Goal: Information Seeking & Learning: Check status

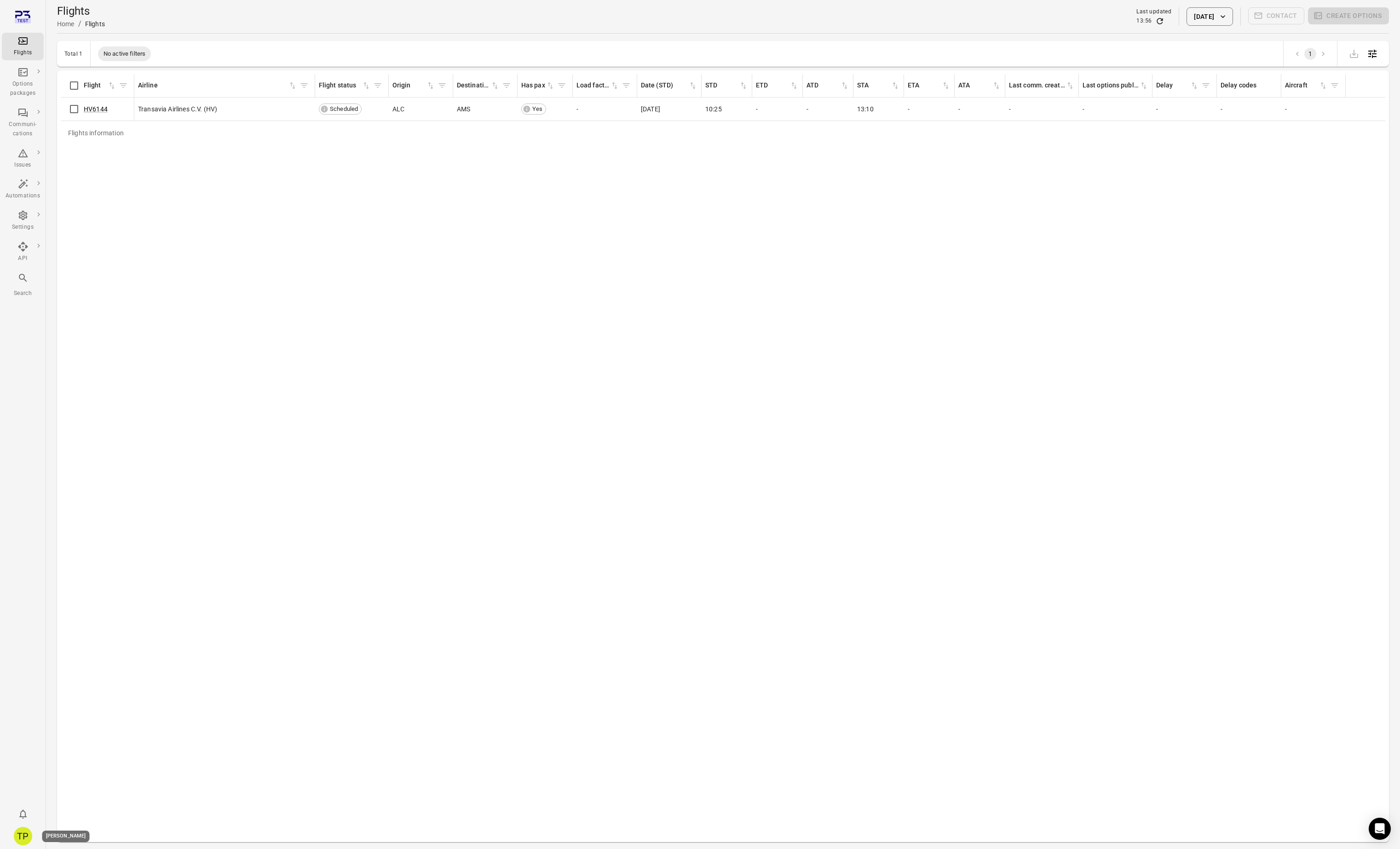
click at [23, 835] on div "TP" at bounding box center [23, 836] width 18 height 18
click at [60, 834] on button "Log out" at bounding box center [70, 833] width 69 height 17
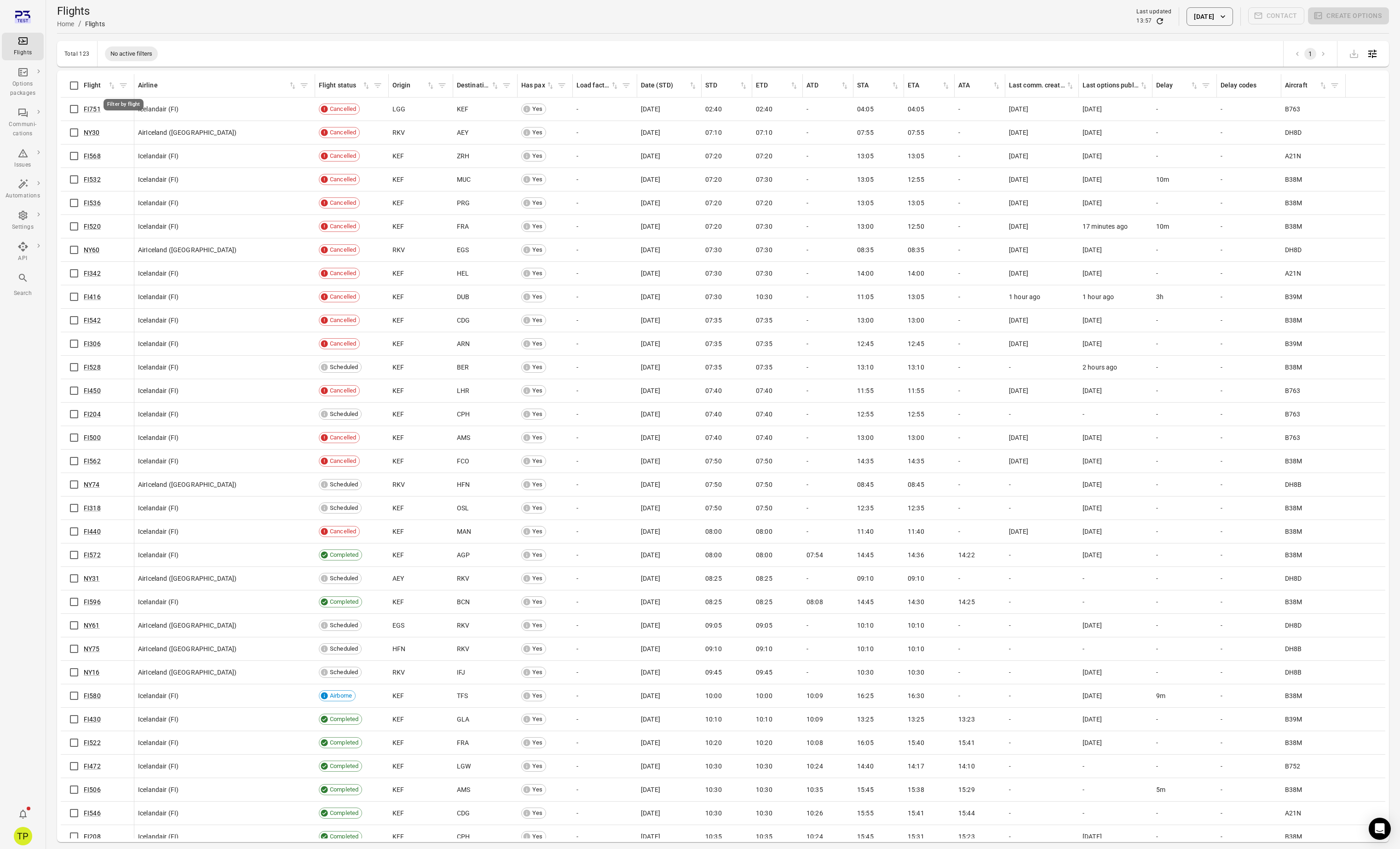
click at [124, 88] on icon "Filter by flight" at bounding box center [123, 85] width 9 height 9
click at [77, 161] on input "Flight   *" at bounding box center [123, 165] width 170 height 18
type input "*****"
click at [106, 185] on button "Filter" at bounding box center [122, 195] width 32 height 20
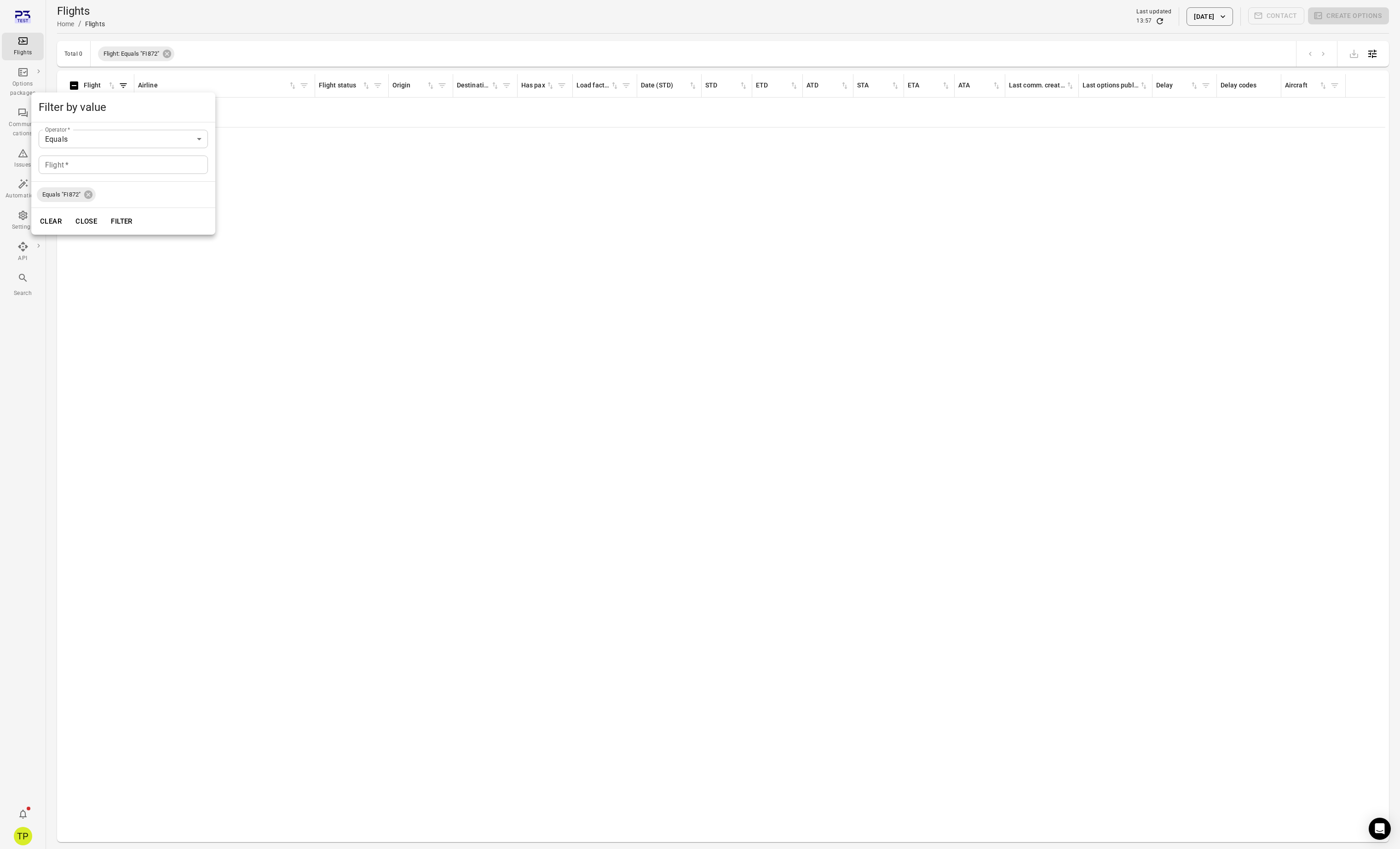
click at [479, 288] on div at bounding box center [700, 424] width 1400 height 849
click at [1201, 14] on button "15 Oct 2025" at bounding box center [1209, 17] width 46 height 18
click at [1273, 65] on icon "Choose date, selected date is Oct 15, 2025" at bounding box center [1275, 67] width 11 height 11
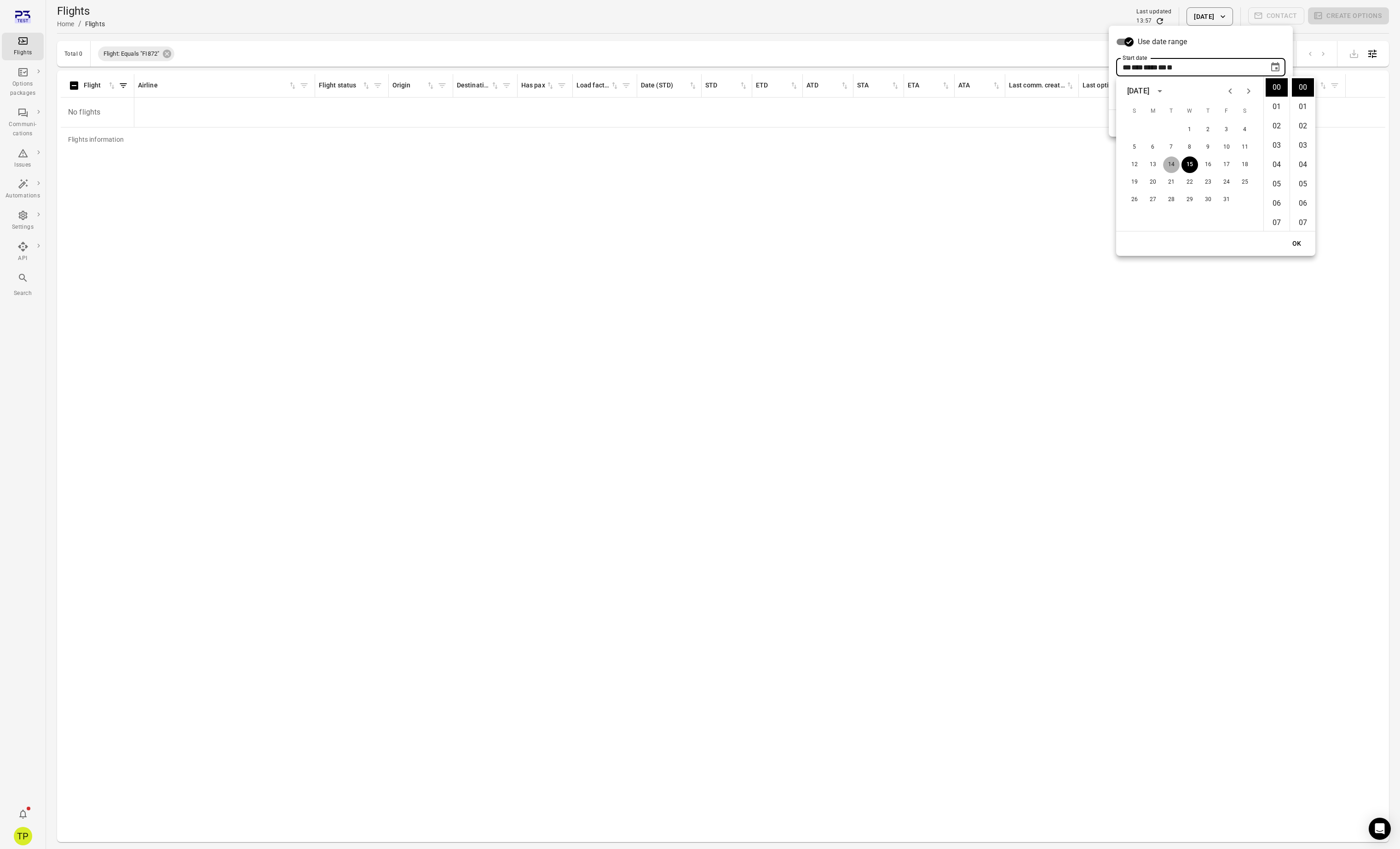
click at [1177, 166] on button "14" at bounding box center [1171, 165] width 16 height 16
type input "**********"
click at [1293, 245] on button "OK" at bounding box center [1297, 244] width 29 height 17
click at [1270, 126] on button "Apply" at bounding box center [1273, 123] width 32 height 20
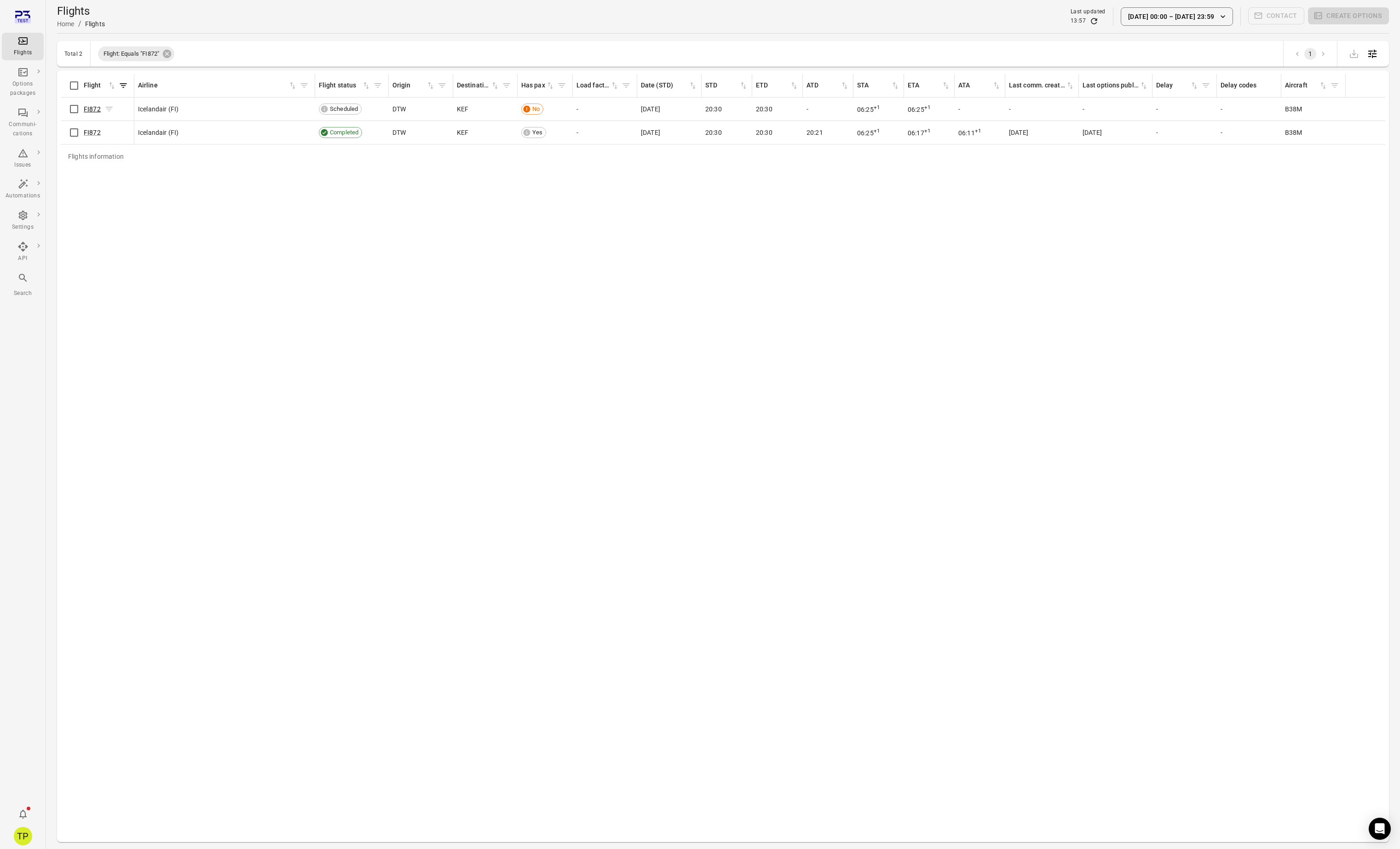
click at [92, 108] on link "FI872" at bounding box center [92, 109] width 17 height 8
click at [91, 132] on link "FI872" at bounding box center [92, 133] width 17 height 8
click at [85, 107] on link "FI872" at bounding box center [92, 109] width 17 height 8
click at [93, 131] on link "FI872" at bounding box center [92, 133] width 17 height 8
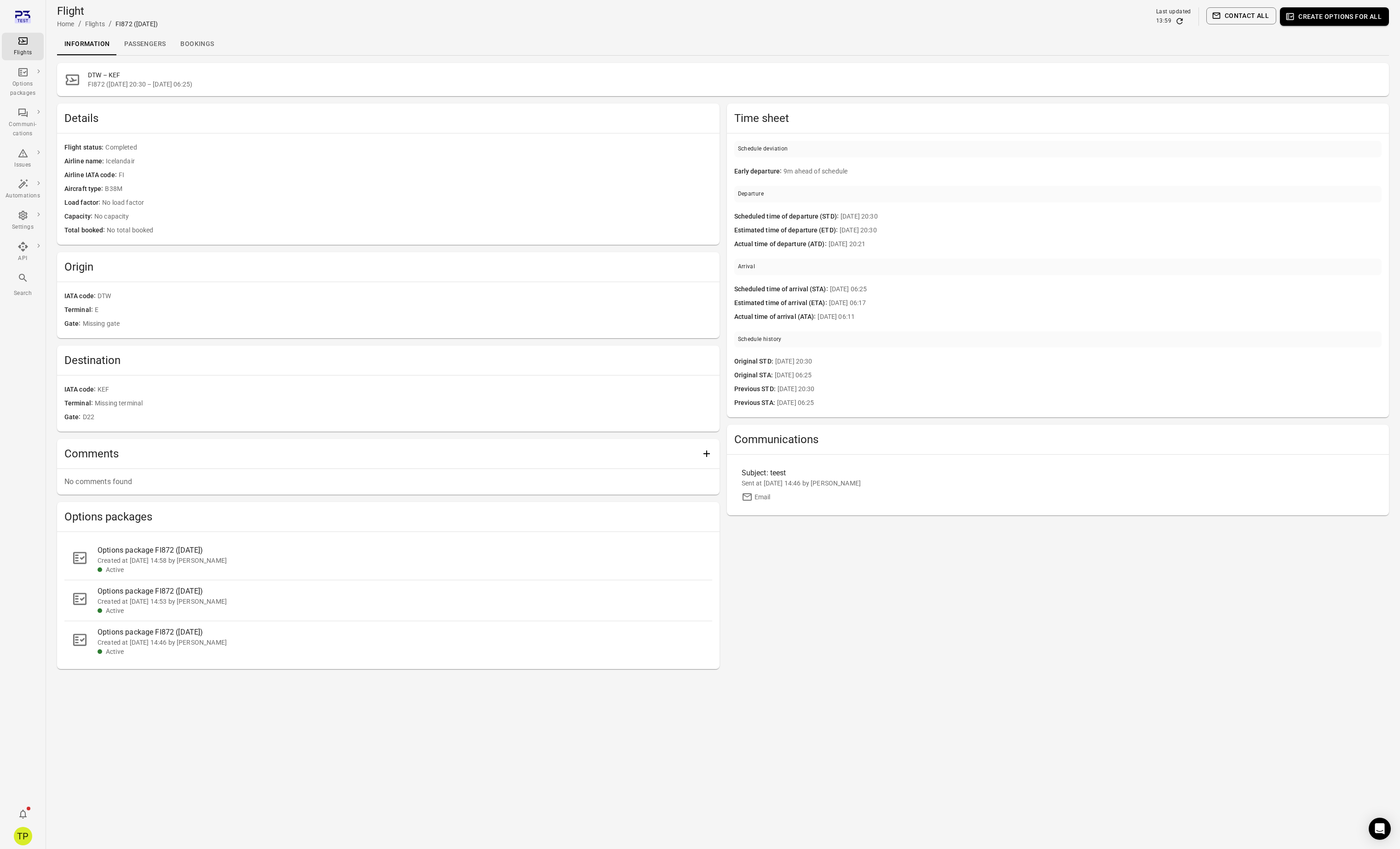
click at [280, 681] on div "DTW – KEF FI872 (14 Oct 2025 20:30 – 15 Oct 2025 06:25) Details Flight status C…" at bounding box center [723, 373] width 1332 height 621
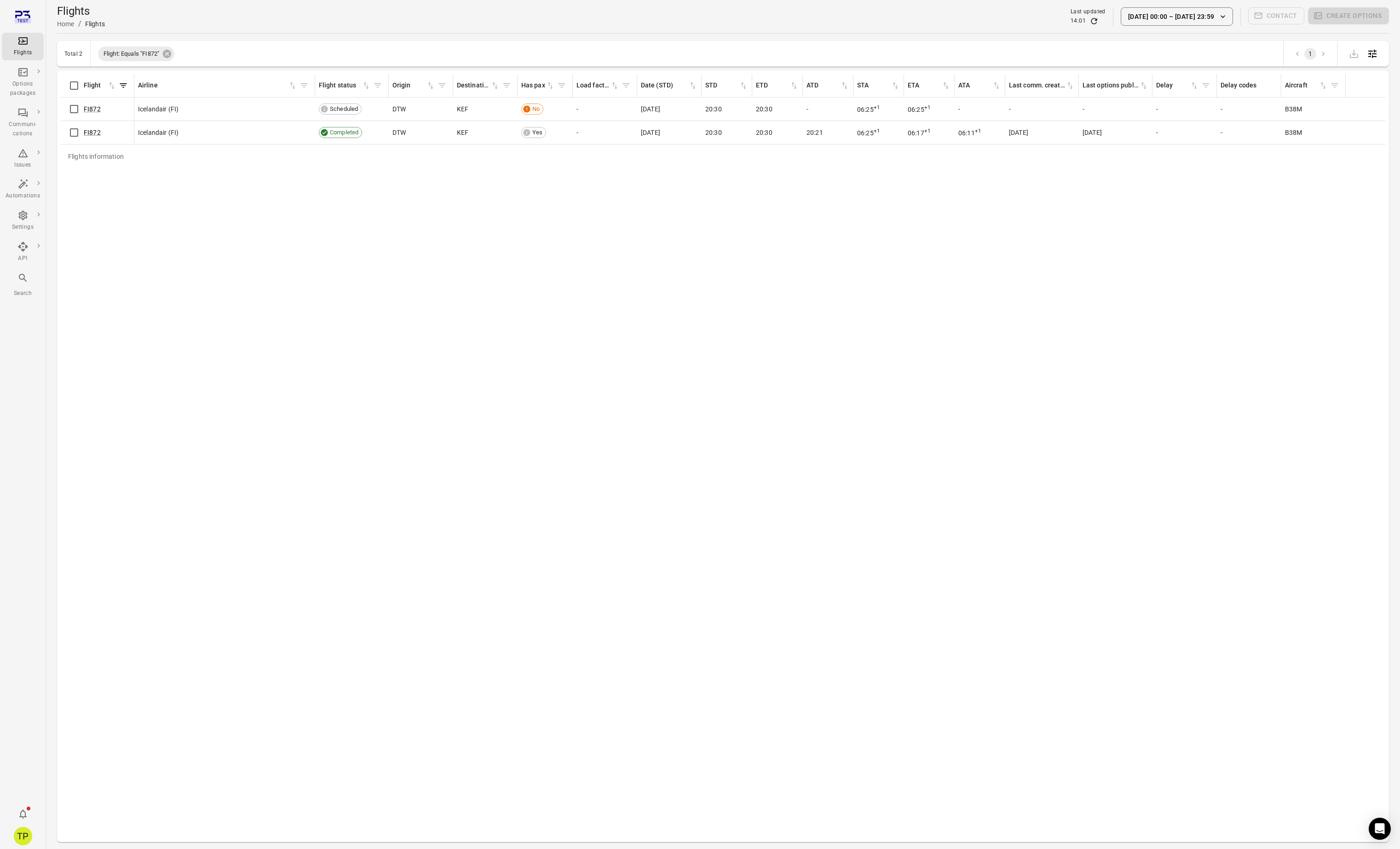
click at [273, 251] on div "Flights information Flight Airline Flight status Origin Destination Has pax Loa…" at bounding box center [723, 456] width 1324 height 764
click at [95, 110] on link "FI872" at bounding box center [92, 109] width 17 height 8
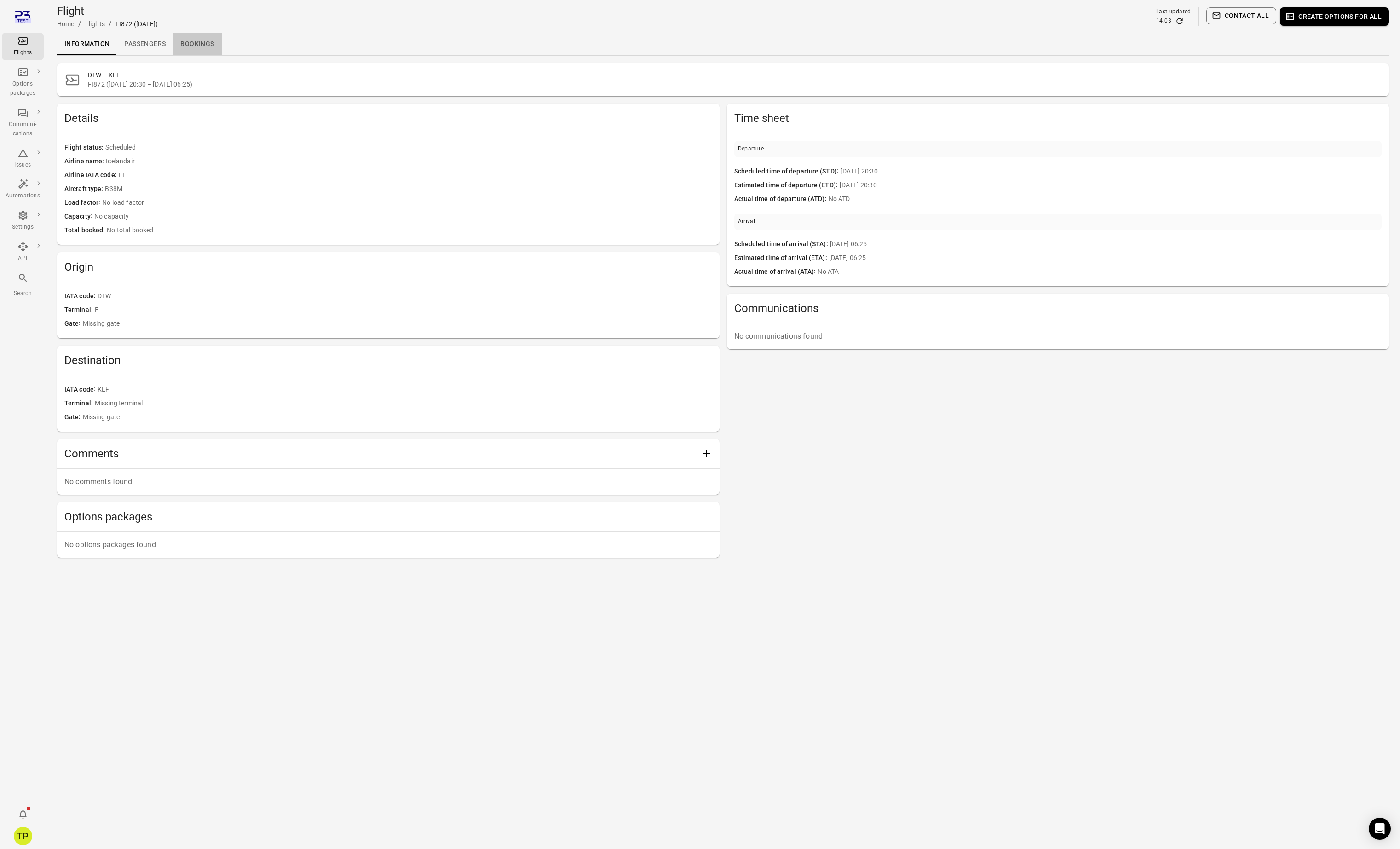
click at [192, 42] on link "Bookings" at bounding box center [197, 44] width 48 height 22
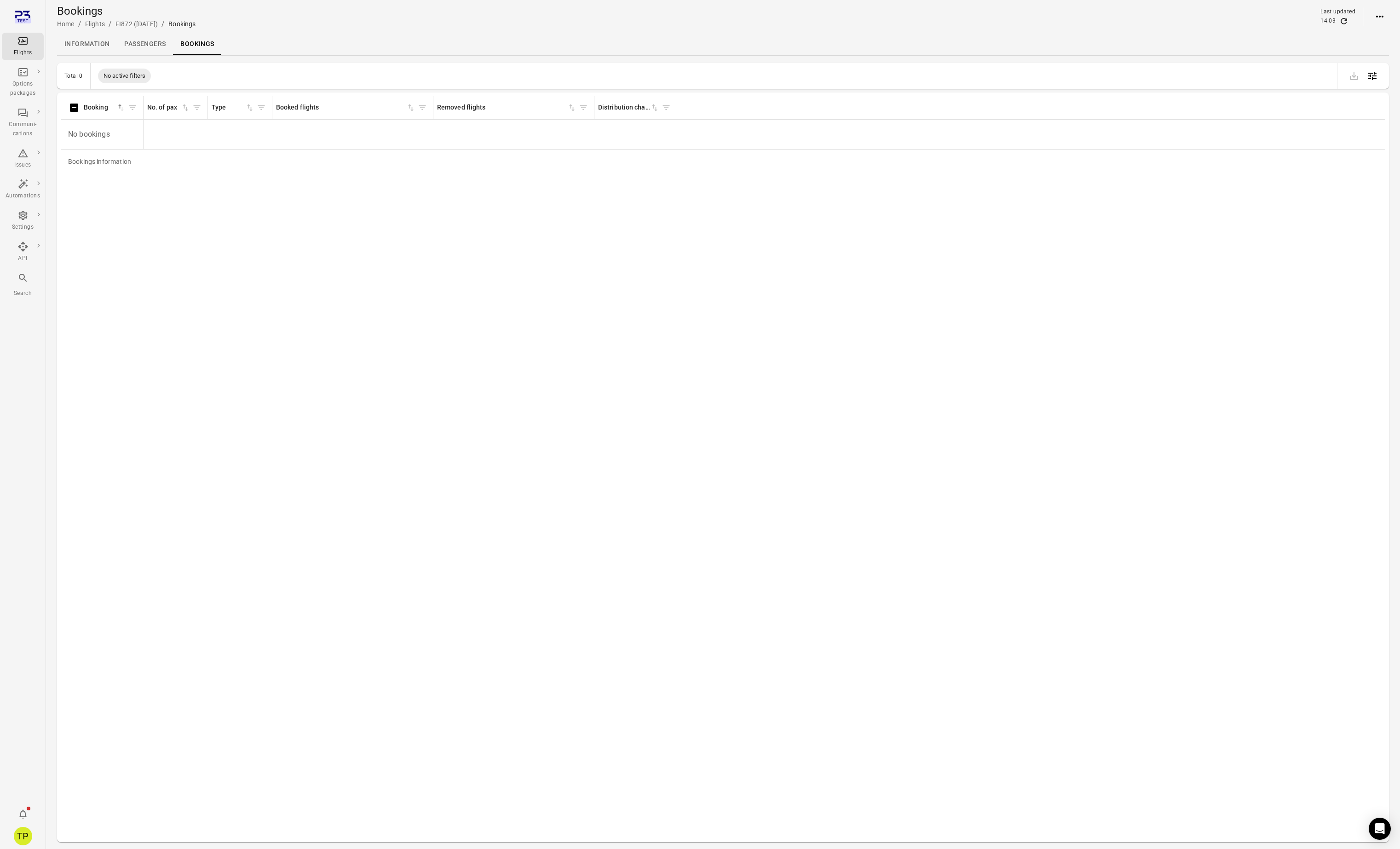
click at [145, 45] on link "Passengers" at bounding box center [145, 44] width 56 height 22
click at [73, 46] on link "Information" at bounding box center [87, 44] width 60 height 22
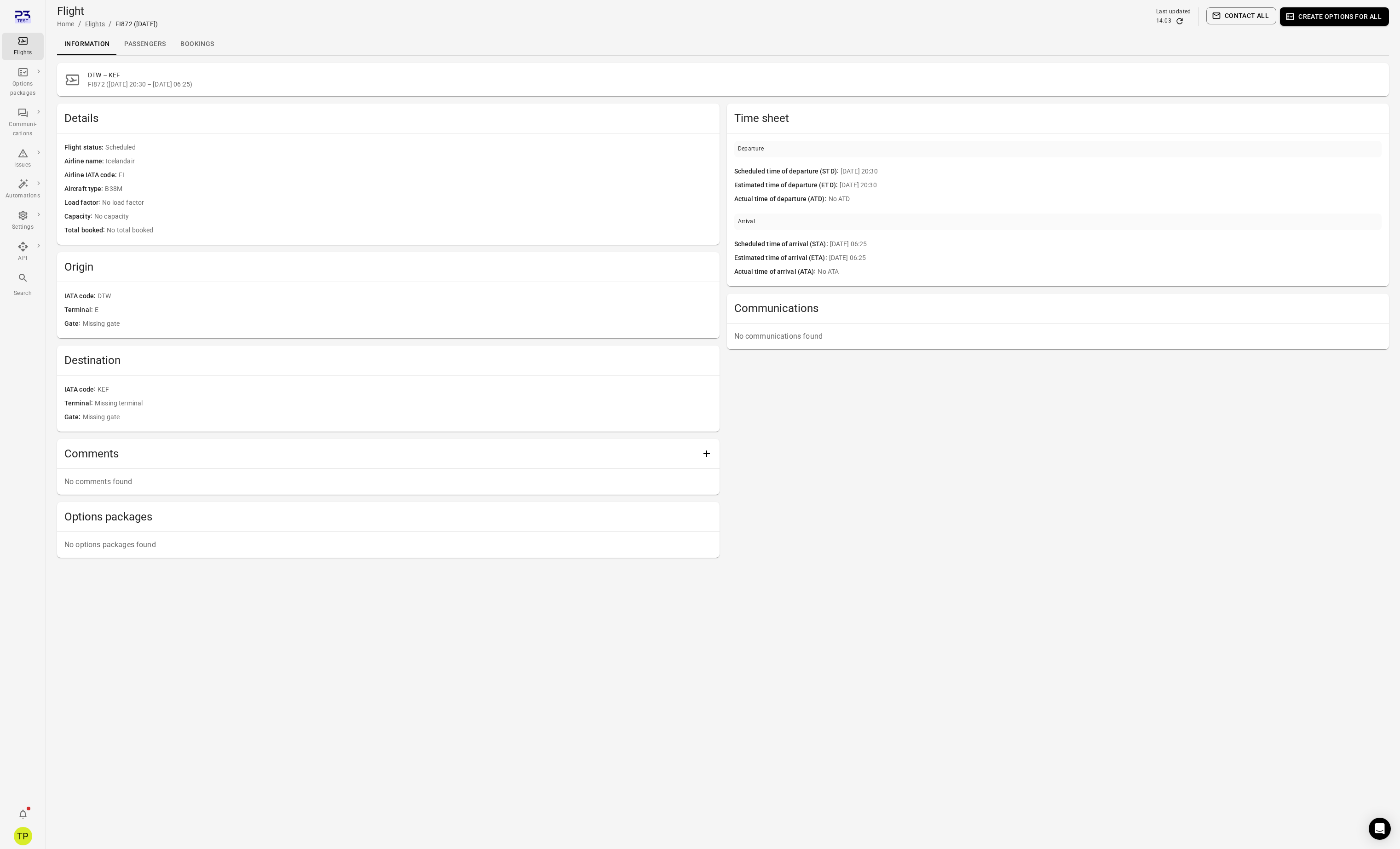
click at [99, 26] on link "Flights" at bounding box center [95, 24] width 20 height 8
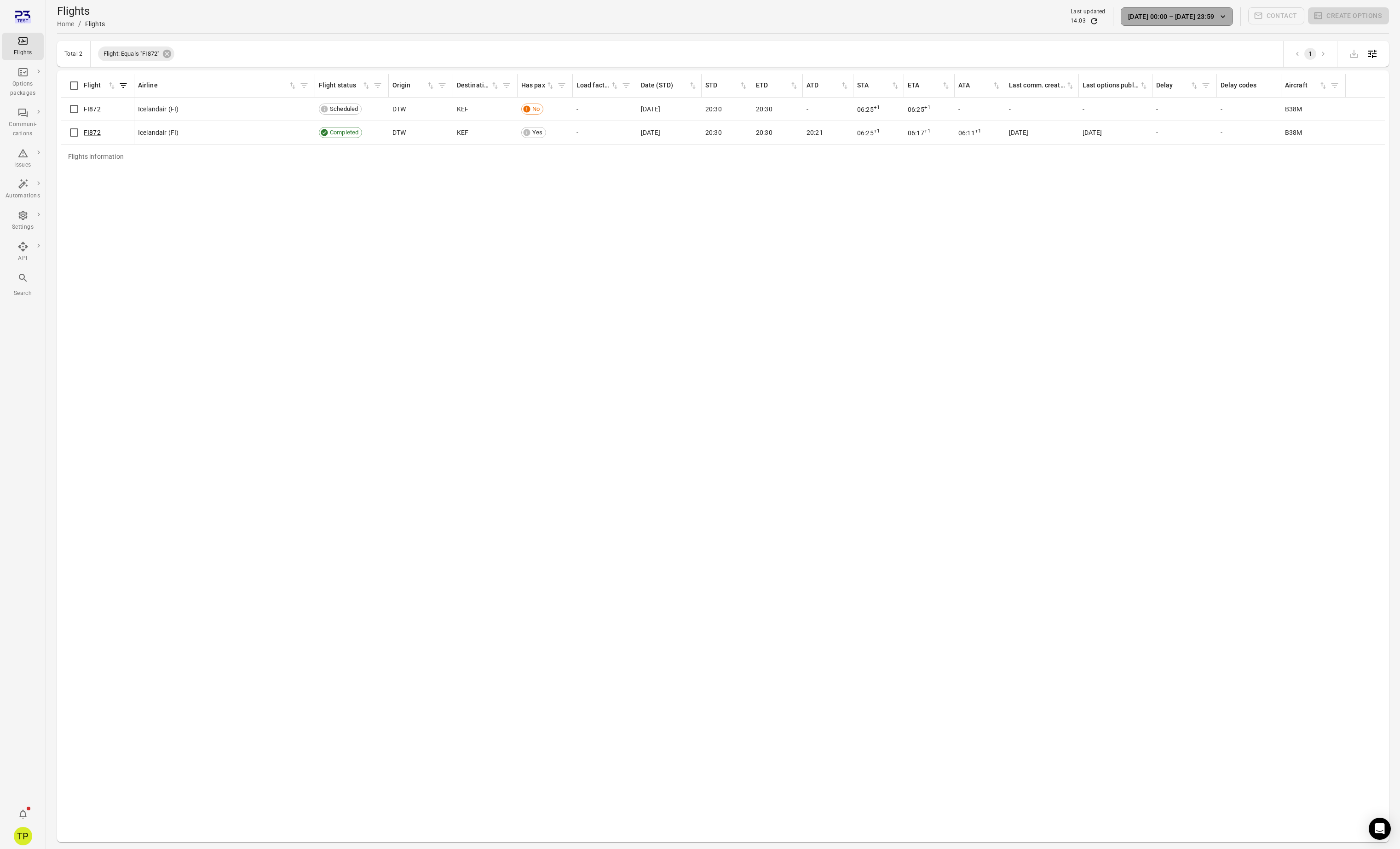
click at [1136, 15] on button "[DATE] 00:00 – [DATE] 23:59" at bounding box center [1177, 17] width 112 height 18
click at [1253, 65] on icon "Choose date, selected date is Oct 14, 2025" at bounding box center [1249, 66] width 8 height 9
click at [1163, 127] on button "1" at bounding box center [1164, 129] width 16 height 16
type input "**********"
click at [1273, 246] on button "OK" at bounding box center [1272, 244] width 29 height 17
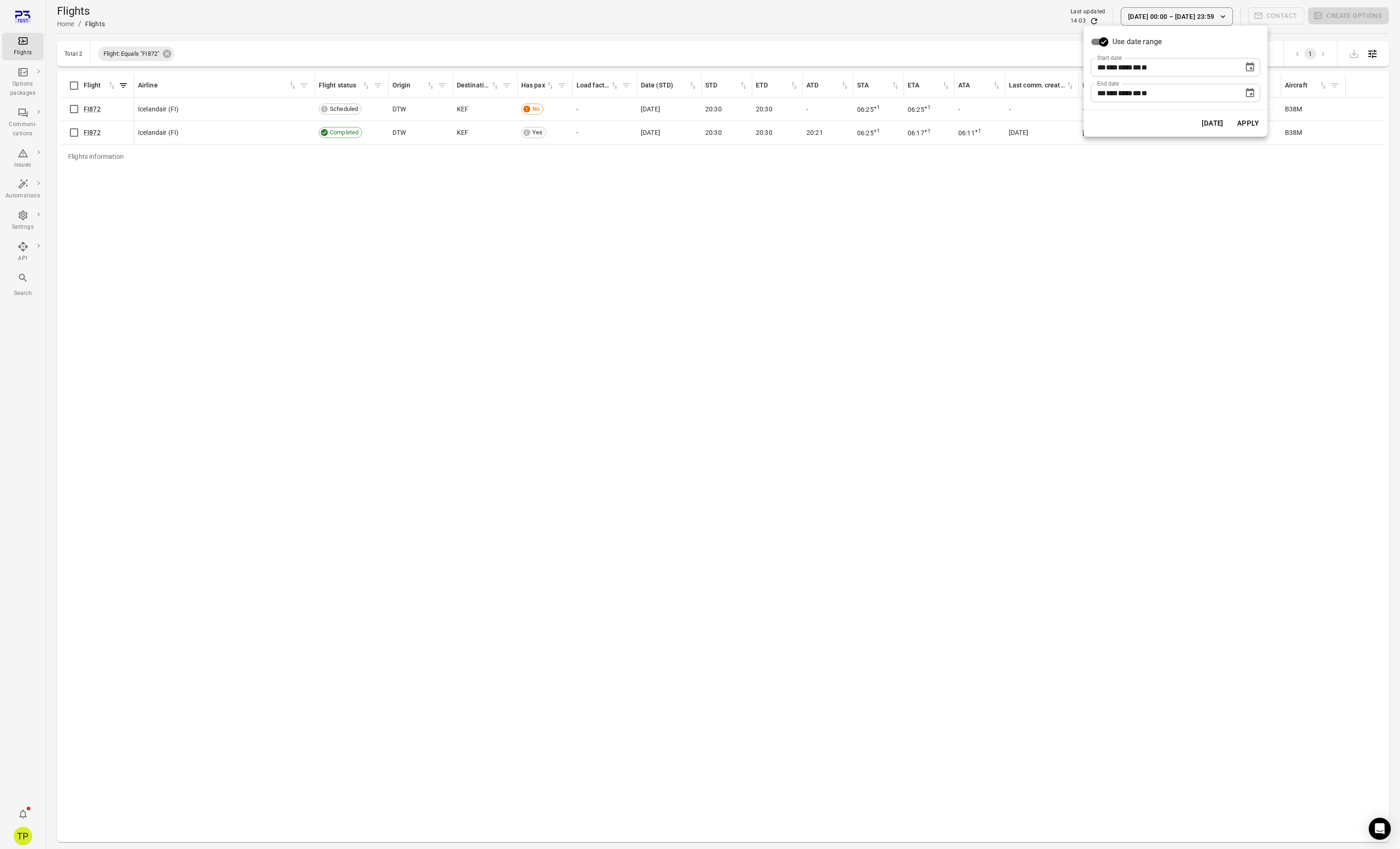
click at [1251, 128] on button "Apply" at bounding box center [1248, 123] width 32 height 20
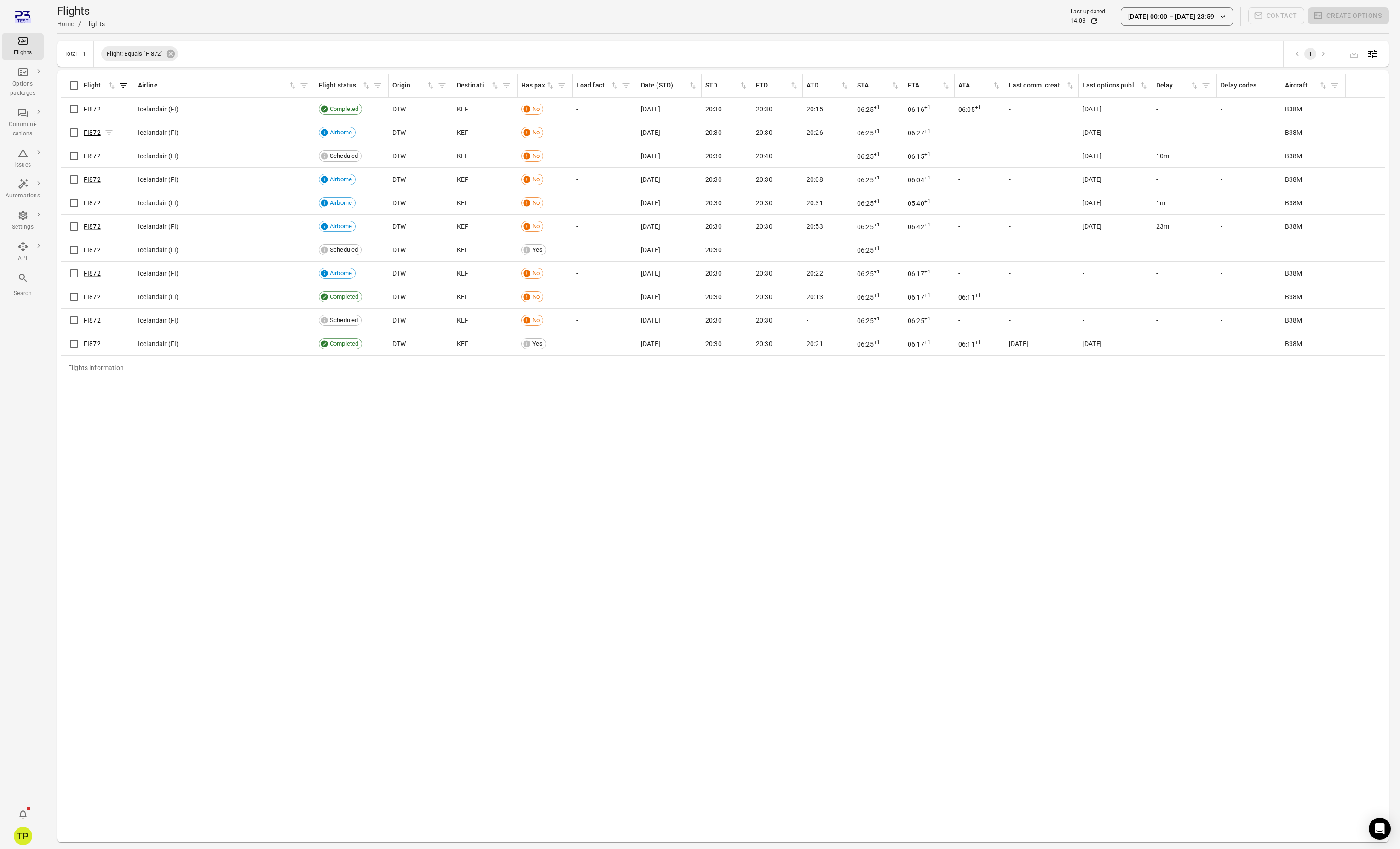
click at [91, 132] on link "FI872" at bounding box center [92, 133] width 17 height 8
click at [91, 154] on link "FI872" at bounding box center [92, 156] width 17 height 8
click at [89, 133] on link "FI872" at bounding box center [92, 133] width 17 height 8
click at [94, 153] on link "FI872" at bounding box center [92, 156] width 17 height 8
click at [258, 444] on div "Flights information Flight Airline Flight status Origin Destination Has pax Loa…" at bounding box center [723, 456] width 1324 height 764
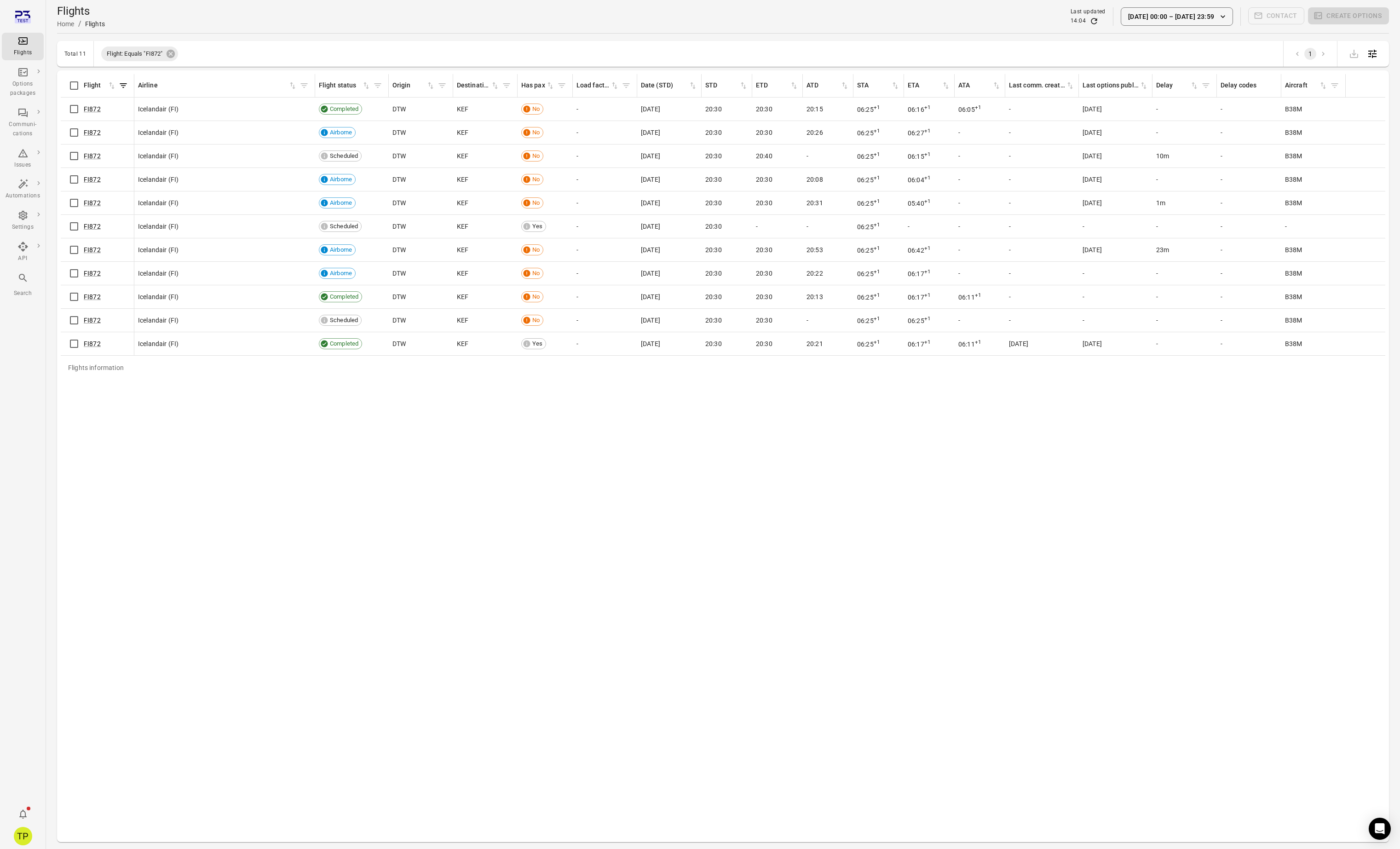
click at [1199, 14] on button "[DATE] 00:00 – [DATE] 23:59" at bounding box center [1177, 17] width 112 height 18
click at [1256, 90] on icon "Choose date, selected date is Oct 15, 2025" at bounding box center [1252, 93] width 11 height 11
click at [1203, 224] on button "31" at bounding box center [1203, 226] width 16 height 16
type input "**********"
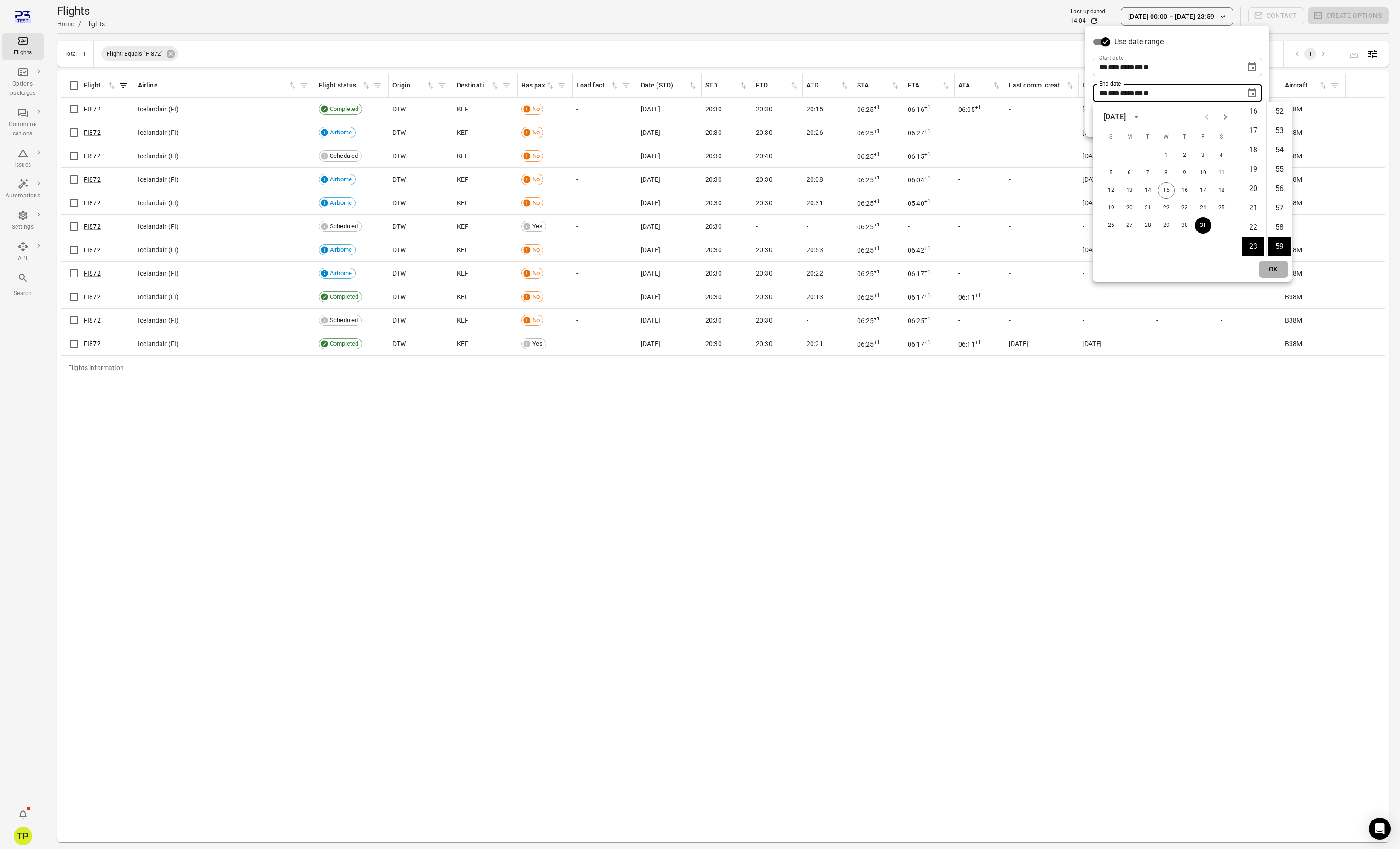
click at [1276, 266] on button "OK" at bounding box center [1273, 269] width 29 height 17
click at [1249, 124] on button "Apply" at bounding box center [1249, 123] width 32 height 20
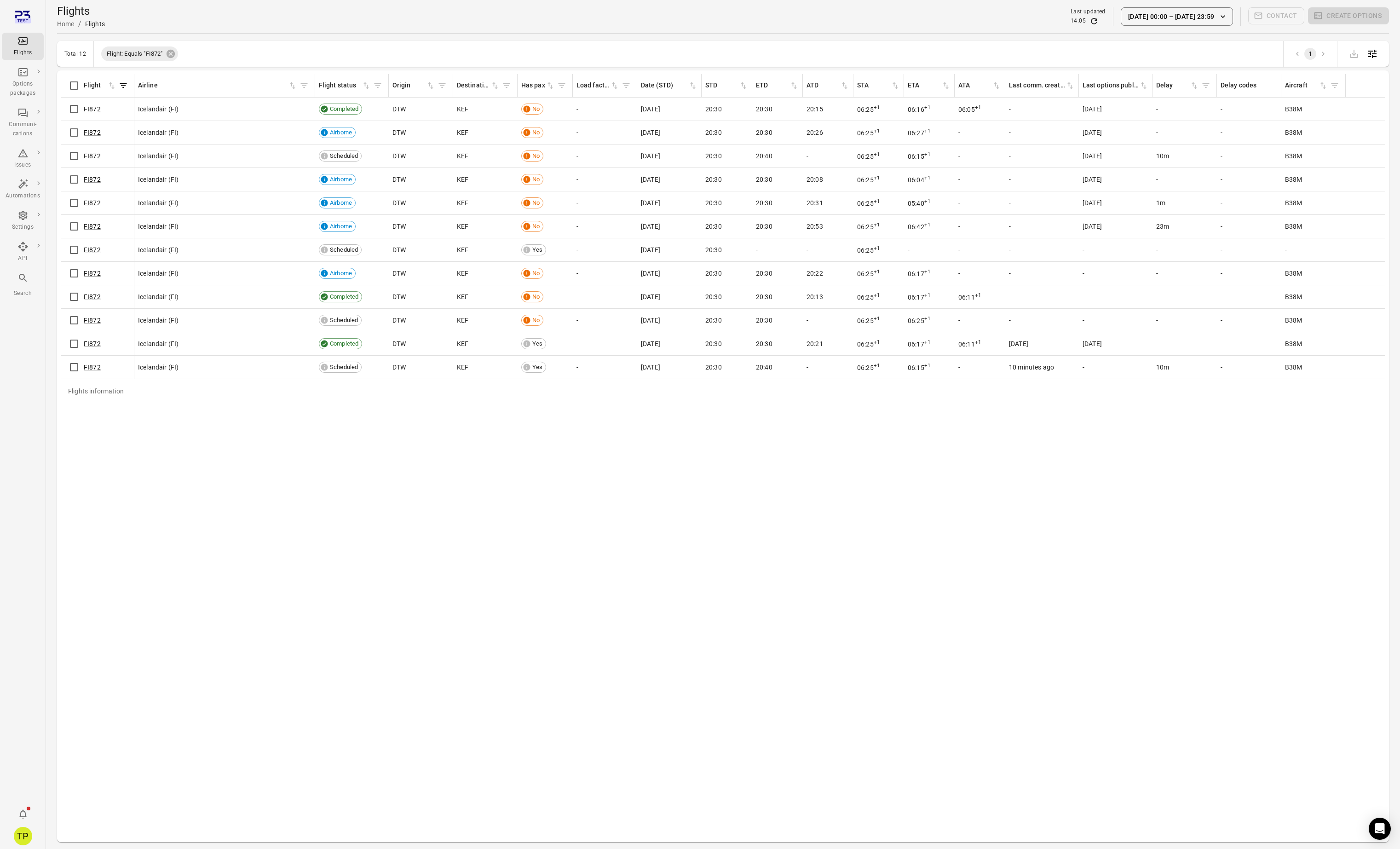
click at [424, 482] on div "Flights information Flight Airline Flight status Origin Destination Has pax Loa…" at bounding box center [723, 456] width 1324 height 764
click at [196, 495] on div "Flights information Flight Airline Flight status Origin Destination Has pax Loa…" at bounding box center [723, 456] width 1324 height 764
click at [89, 321] on link "FI872" at bounding box center [92, 320] width 17 height 8
click at [479, 427] on div "Flights information Flight Airline Flight status Origin Destination Has pax Loa…" at bounding box center [723, 456] width 1324 height 764
click at [655, 498] on div "Flights information Flight Airline Flight status Origin Destination Has pax Loa…" at bounding box center [723, 456] width 1324 height 764
